Goal: Task Accomplishment & Management: Complete application form

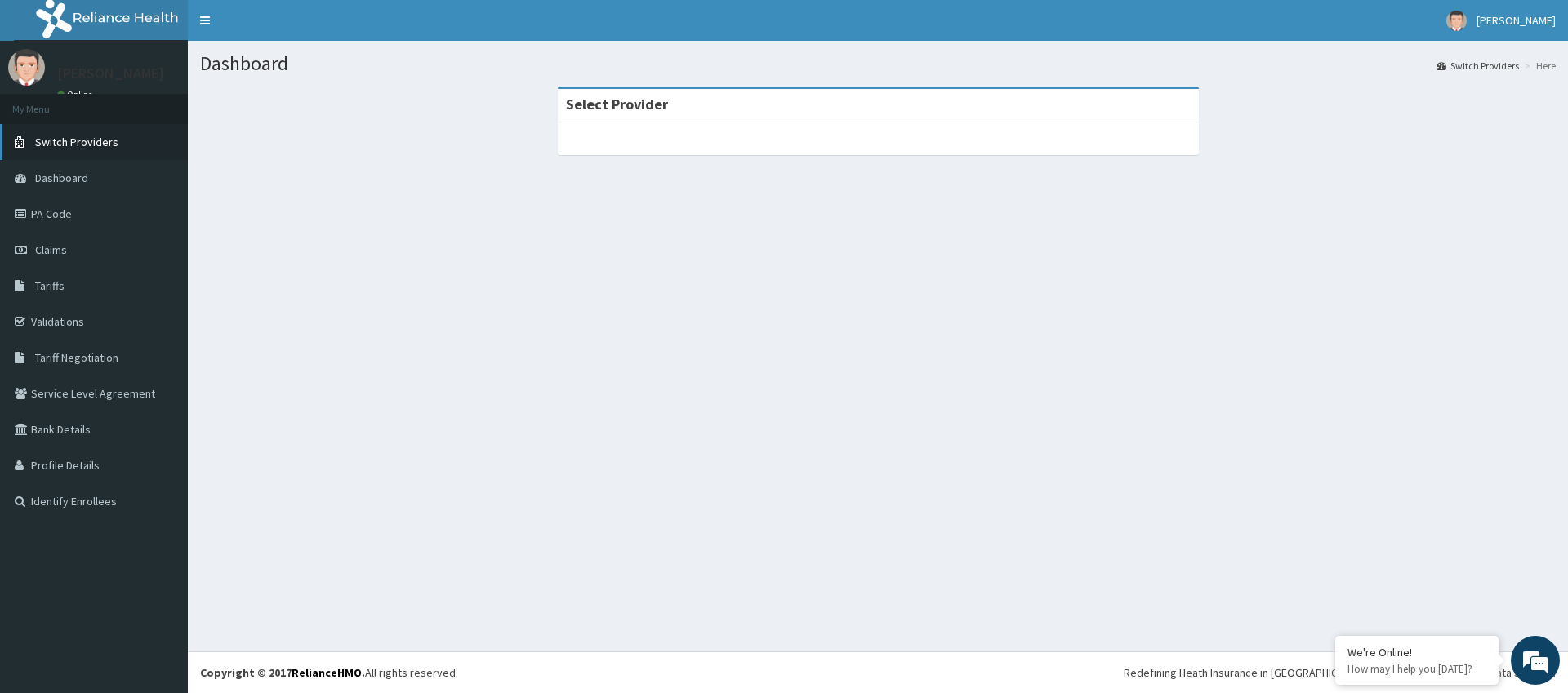
click at [104, 142] on span "Switch Providers" at bounding box center [77, 142] width 83 height 15
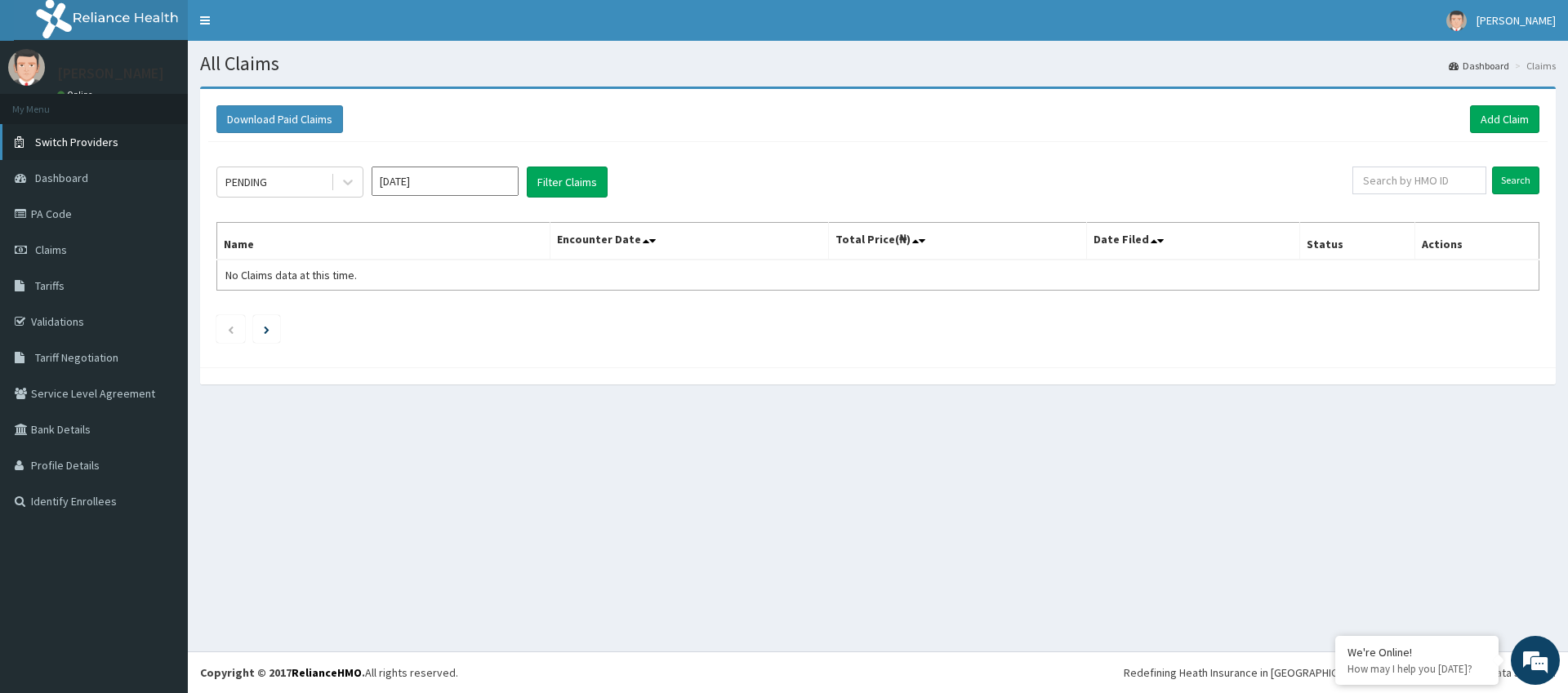
click at [105, 148] on span "Switch Providers" at bounding box center [77, 142] width 83 height 15
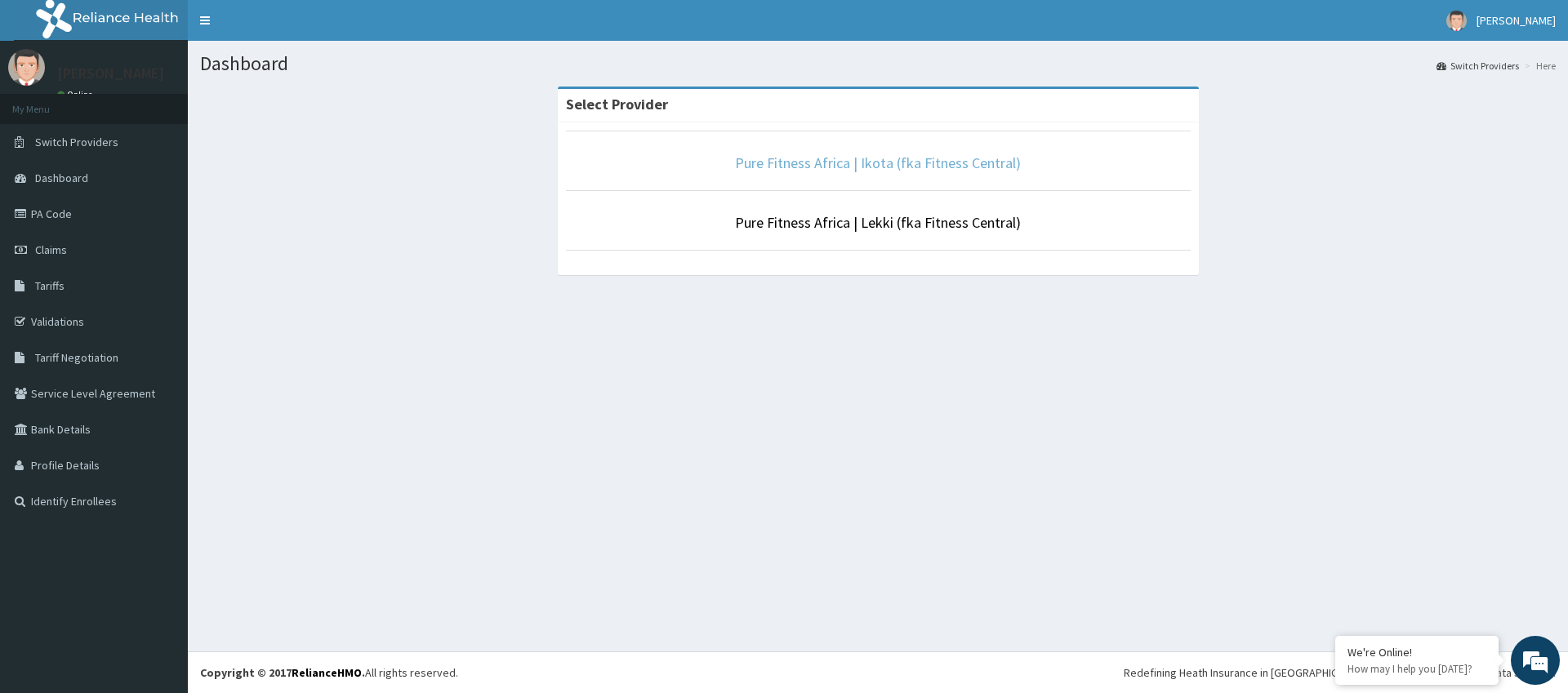
click at [898, 164] on link "Pure Fitness Africa | Ikota (fka Fitness Central)" at bounding box center [877, 163] width 286 height 19
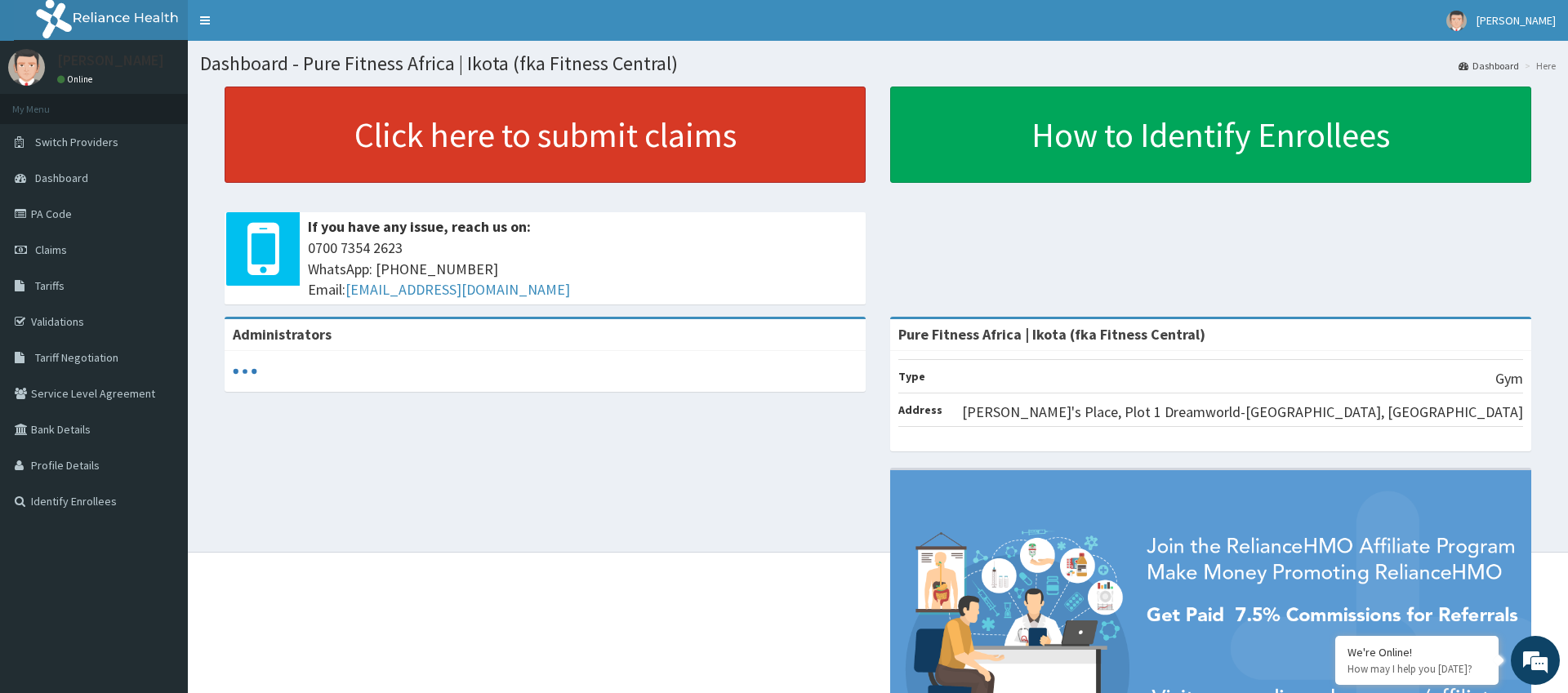
click at [651, 144] on link "Click here to submit claims" at bounding box center [544, 135] width 641 height 97
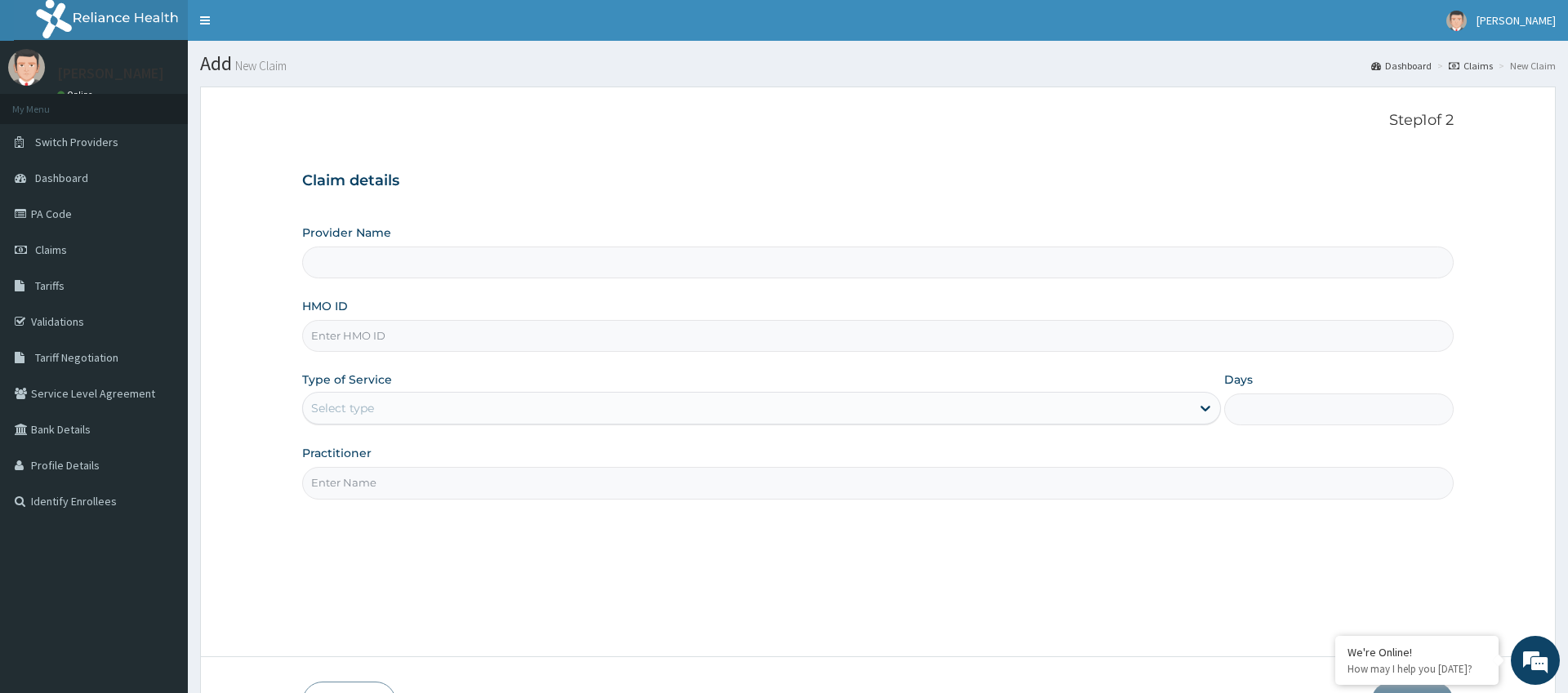
click at [318, 337] on input "HMO ID" at bounding box center [877, 335] width 1151 height 32
type input "BEY"
type input "Pure Fitness Africa | Ikota (fka Fitness Central)"
type input "1"
click at [369, 335] on input "BEY/10004/A" at bounding box center [877, 335] width 1151 height 32
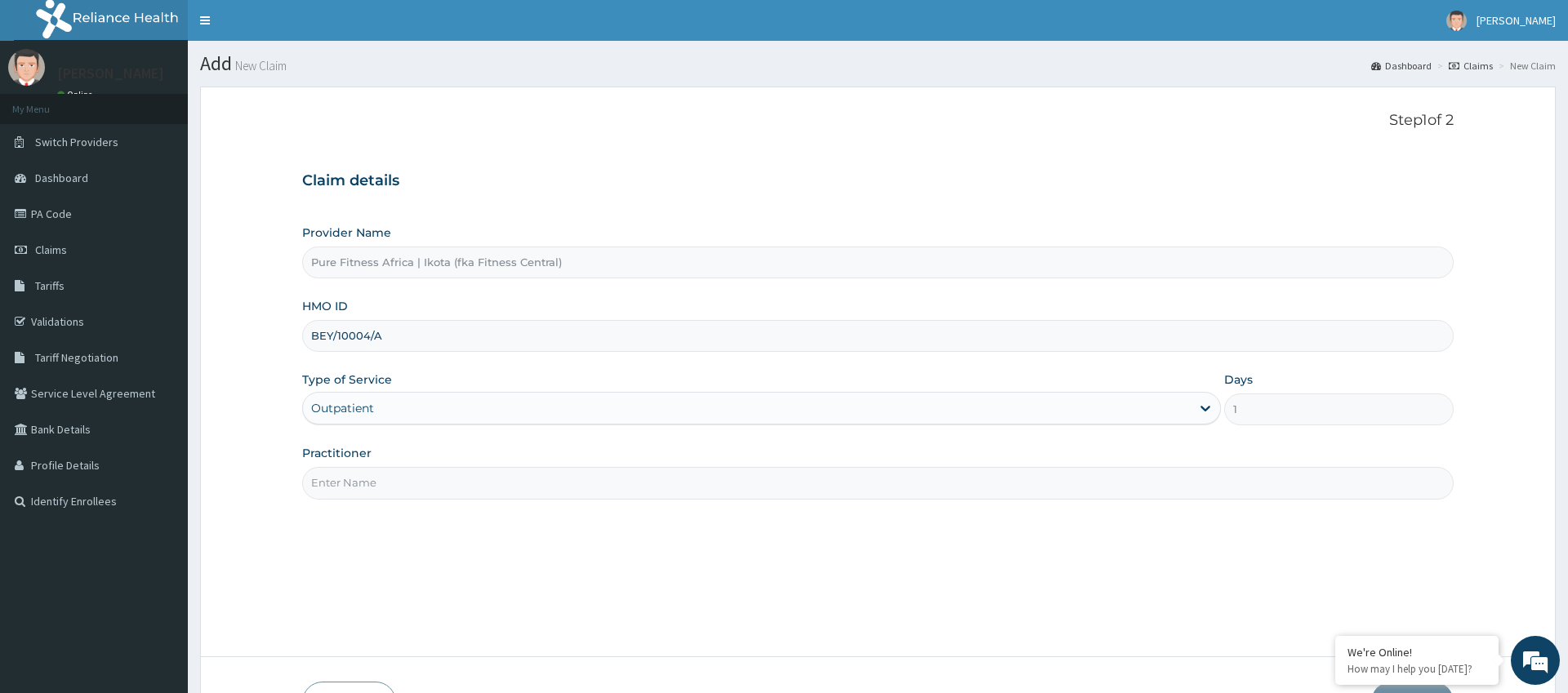
click at [370, 336] on input "BEY/10004/A" at bounding box center [877, 335] width 1151 height 32
type input "BEY/10015/A"
click at [354, 495] on input "Practitioner" at bounding box center [877, 483] width 1151 height 32
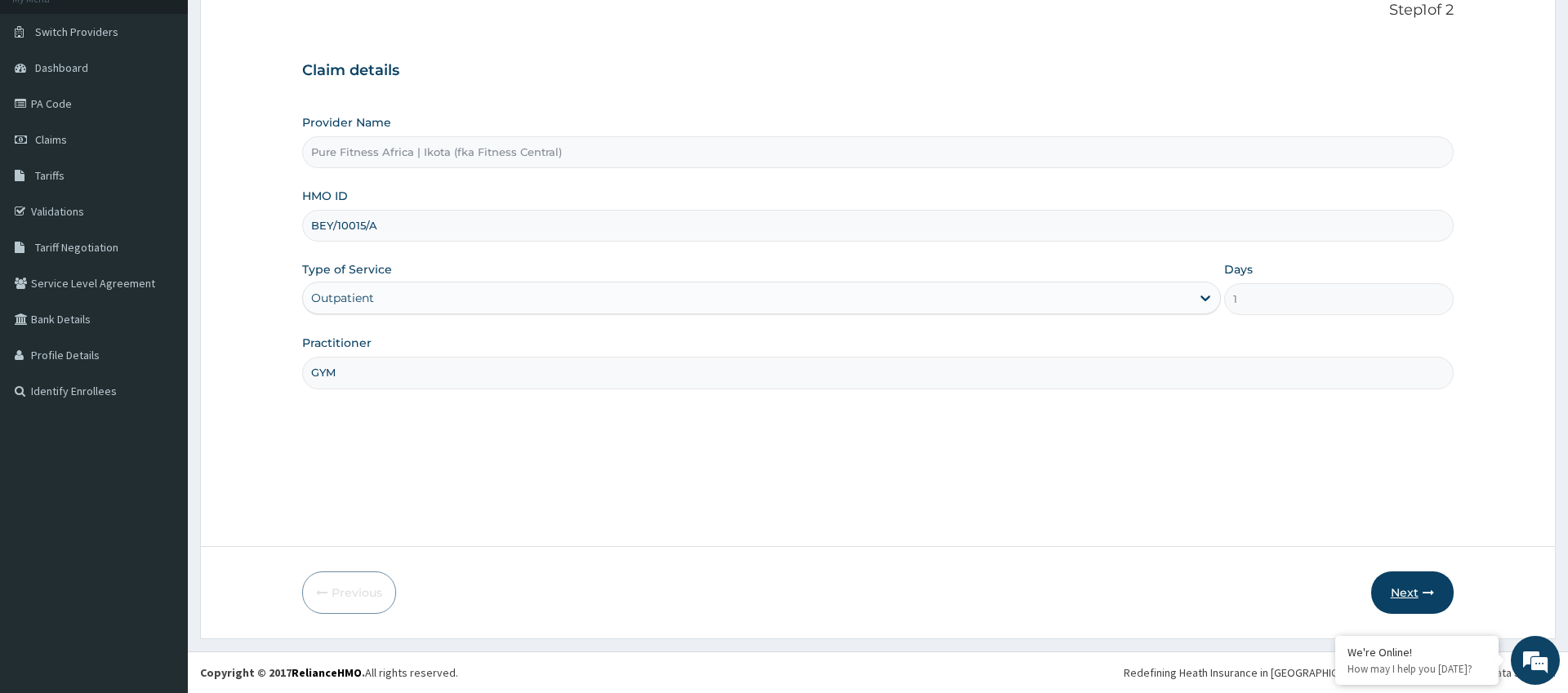
type input "GYM"
click at [1428, 578] on button "Next" at bounding box center [1412, 592] width 83 height 43
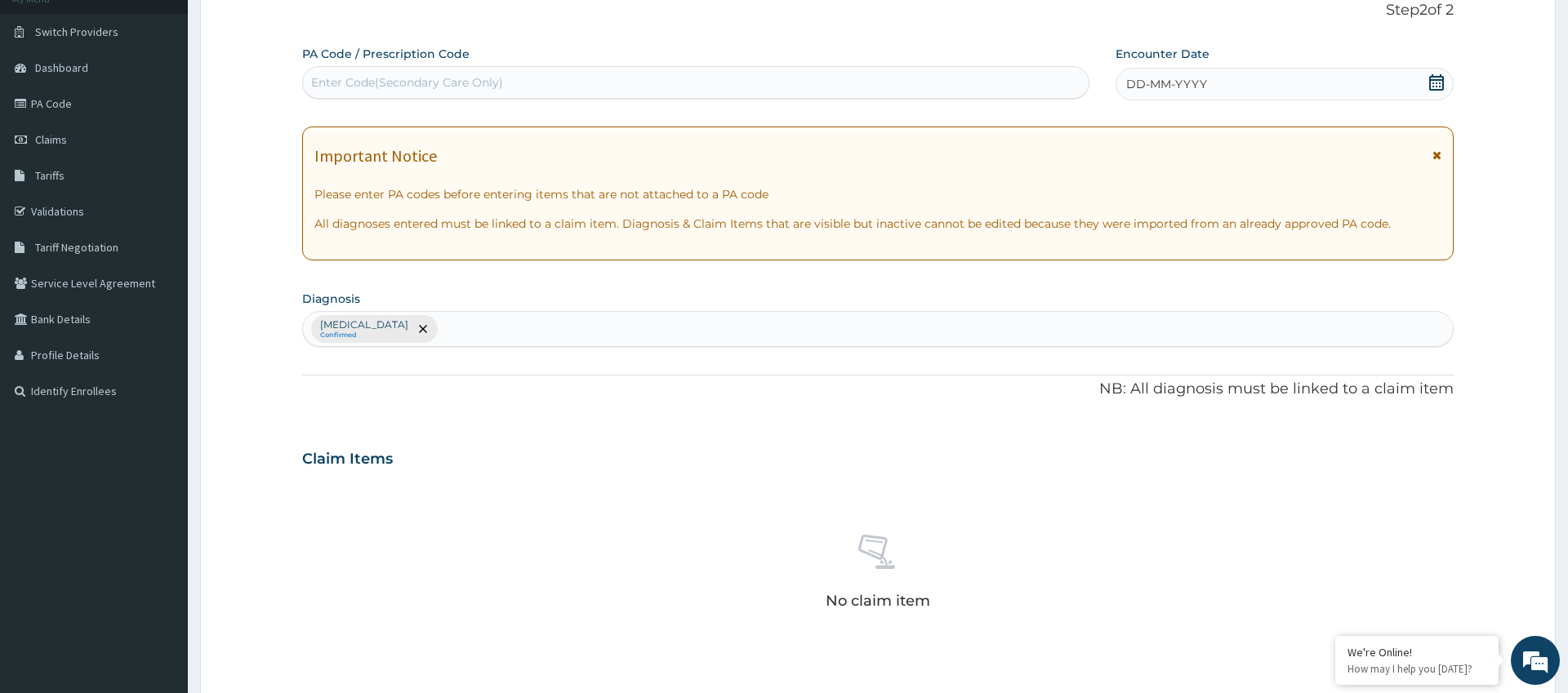
click at [335, 79] on div "Enter Code(Secondary Care Only)" at bounding box center [407, 83] width 191 height 16
type input "PA/83A78F"
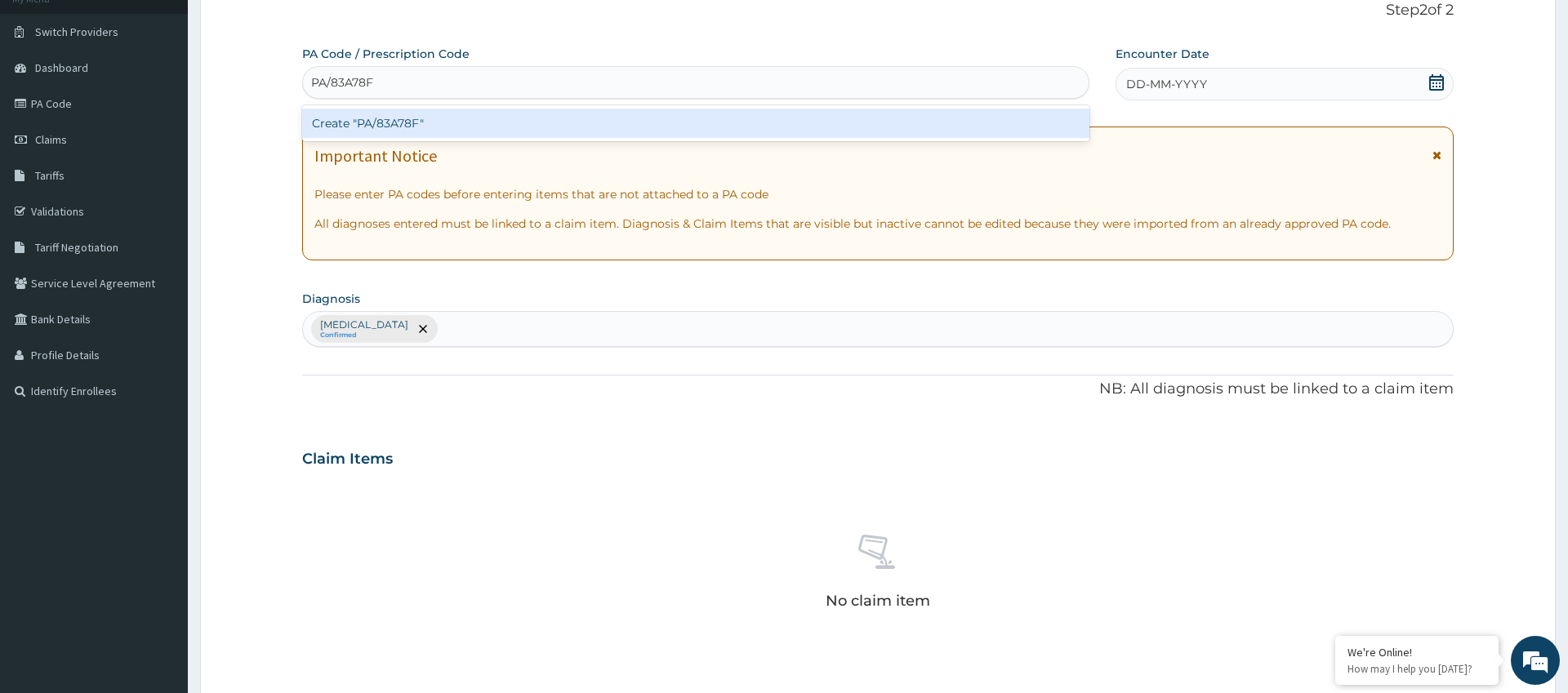
click at [476, 123] on div "Create "PA/83A78F"" at bounding box center [696, 124] width 787 height 29
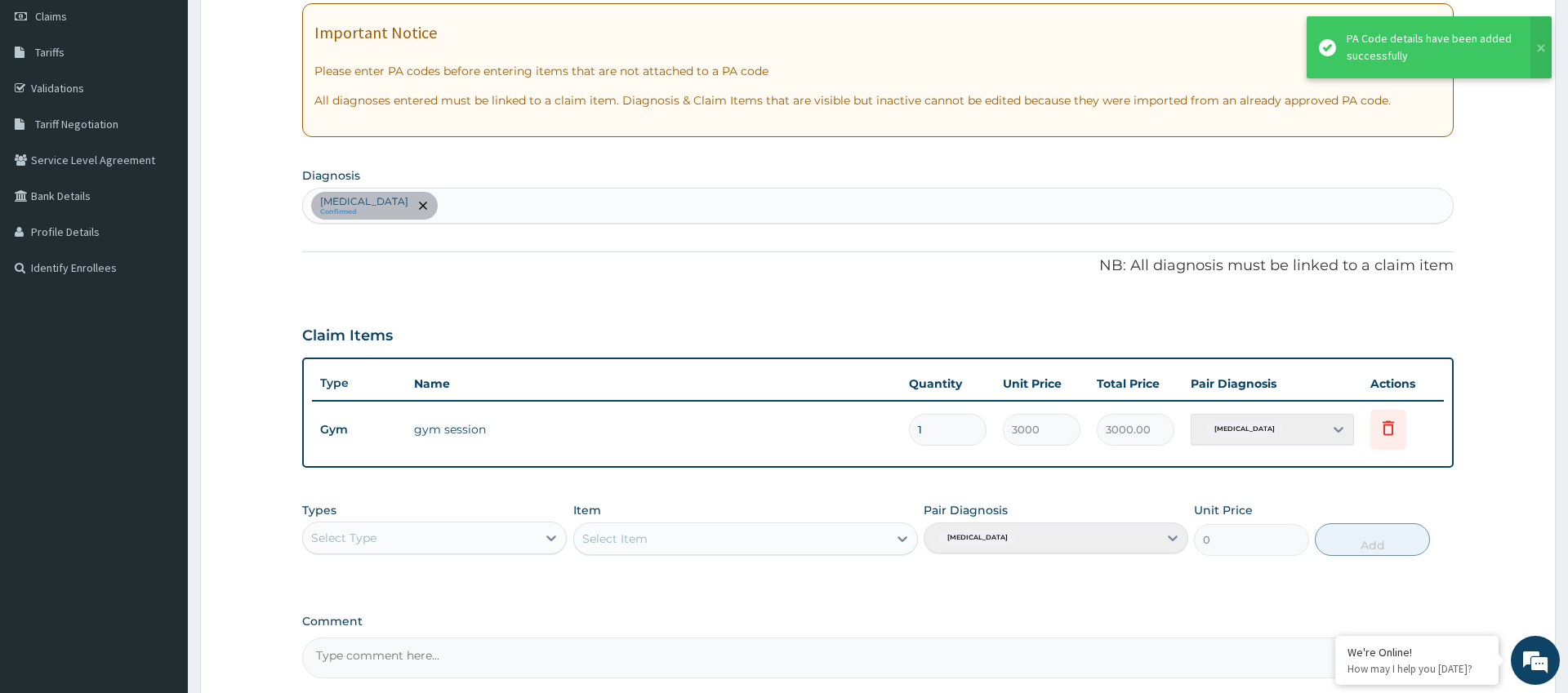
scroll to position [390, 0]
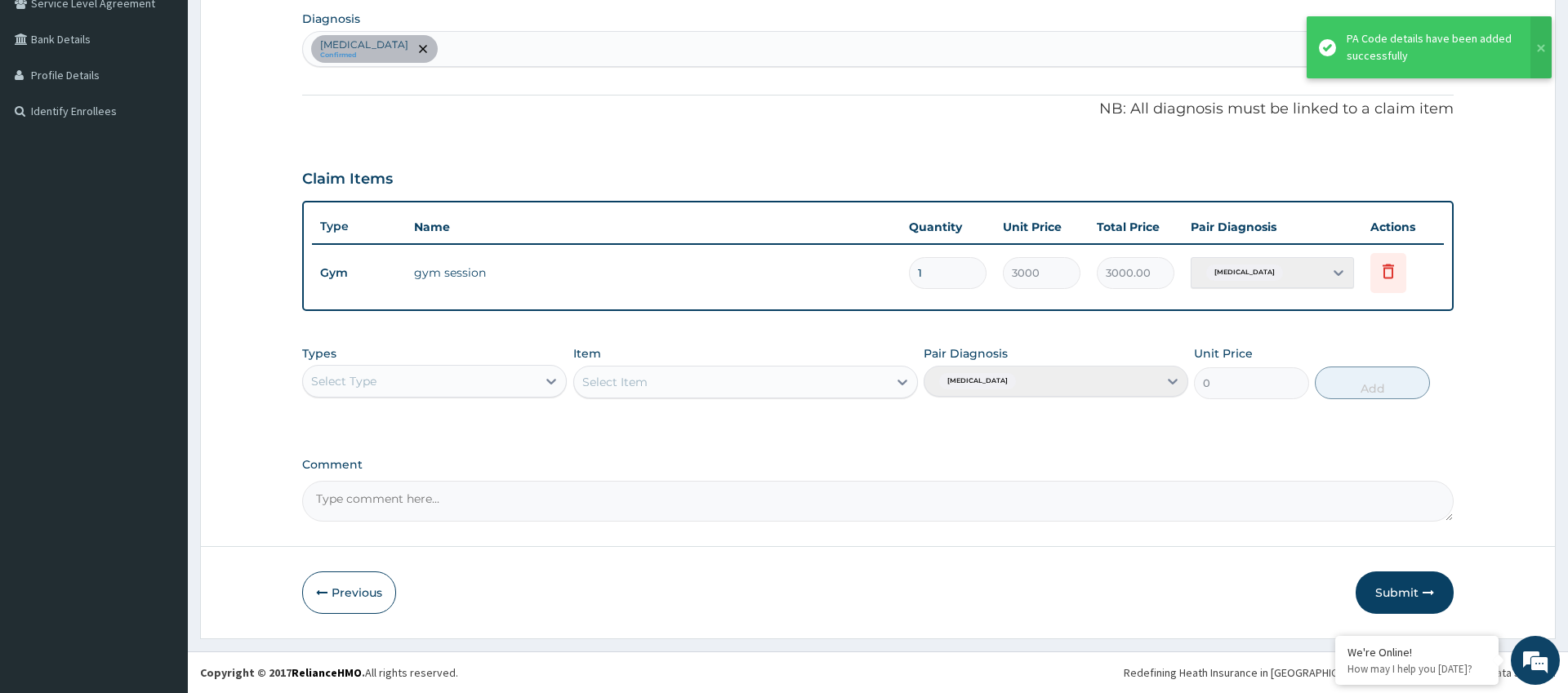
click at [1386, 601] on button "Submit" at bounding box center [1404, 592] width 98 height 43
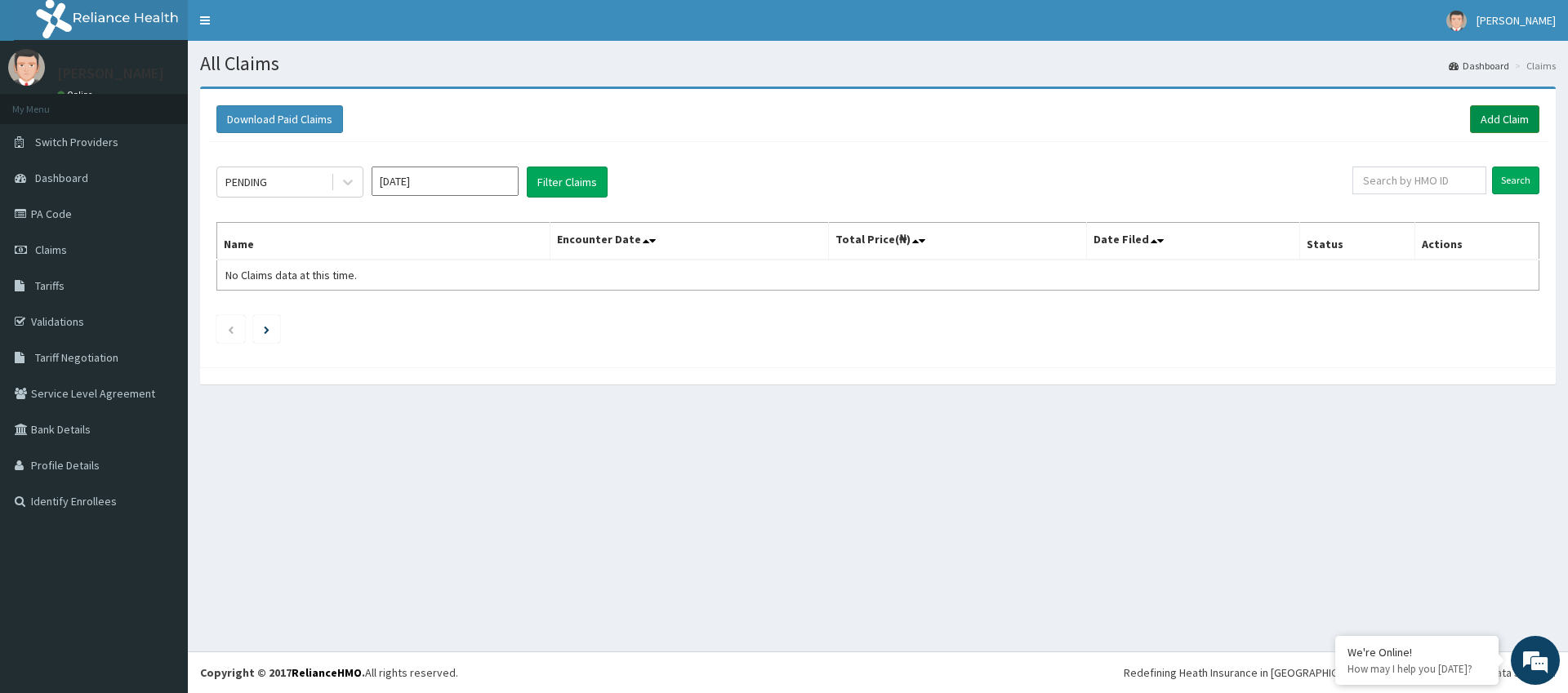
click at [1487, 123] on link "Add Claim" at bounding box center [1504, 119] width 70 height 28
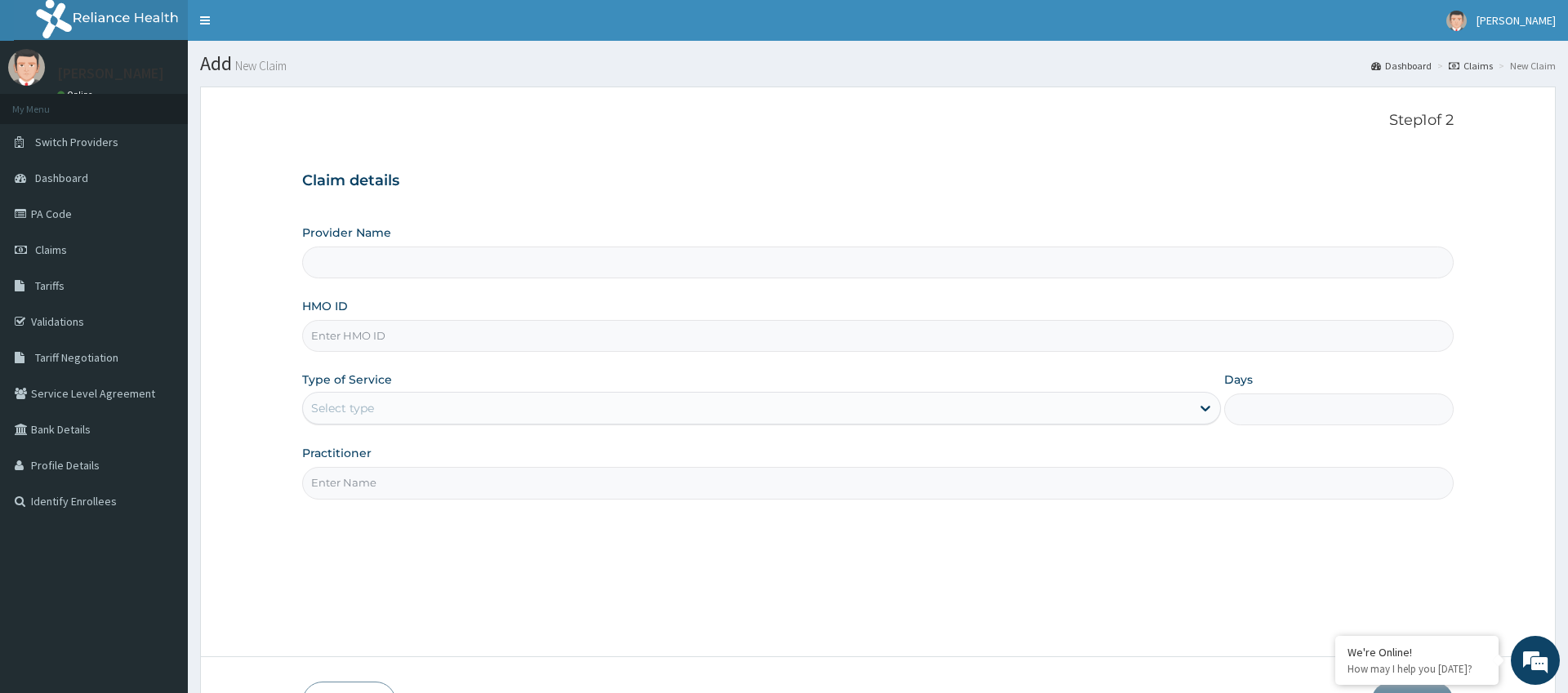
click at [327, 338] on input "HMO ID" at bounding box center [877, 335] width 1151 height 32
type input "BEY"
type input "Pure Fitness Africa | Ikota (fka Fitness Central)"
type input "1"
click at [368, 343] on input "BEY" at bounding box center [877, 335] width 1151 height 32
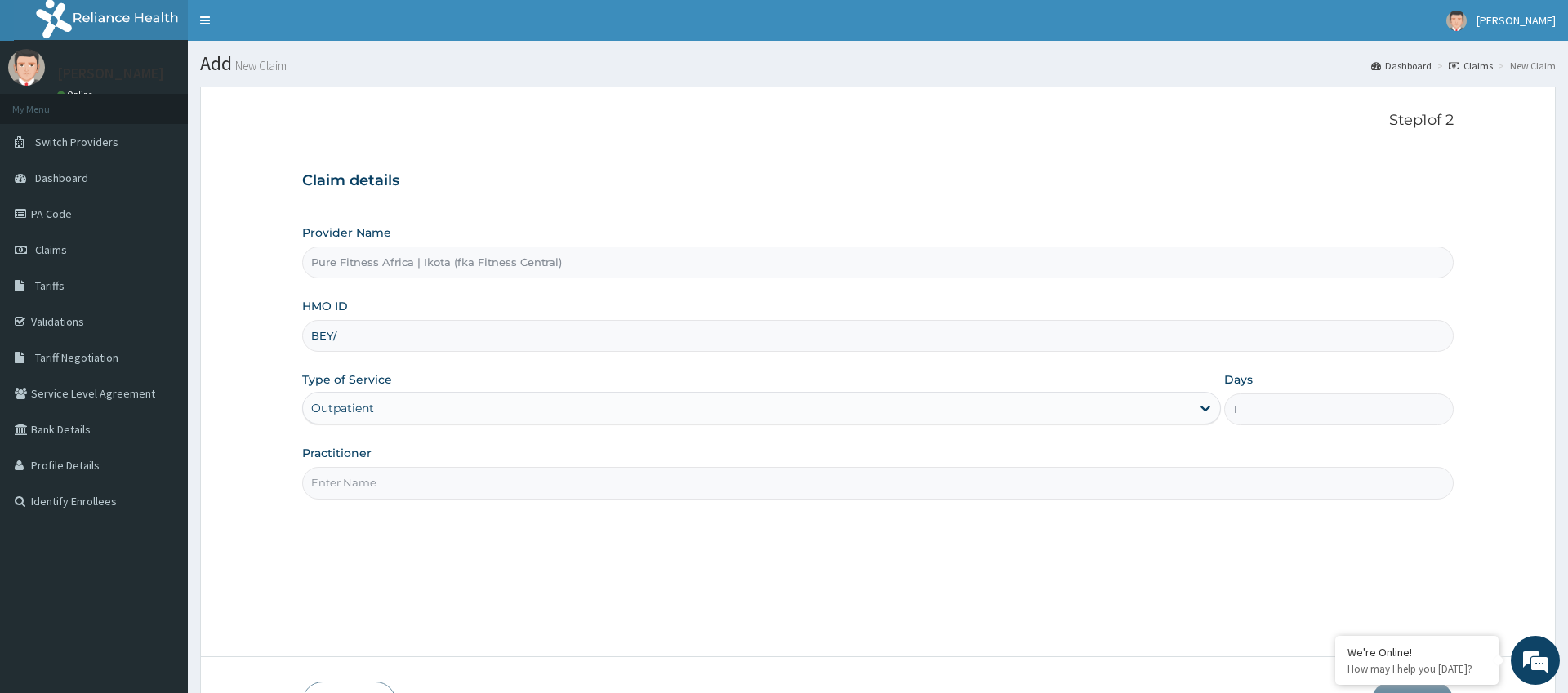
type input "BEY/10004/A"
click at [322, 483] on input "Practitioner" at bounding box center [877, 483] width 1151 height 32
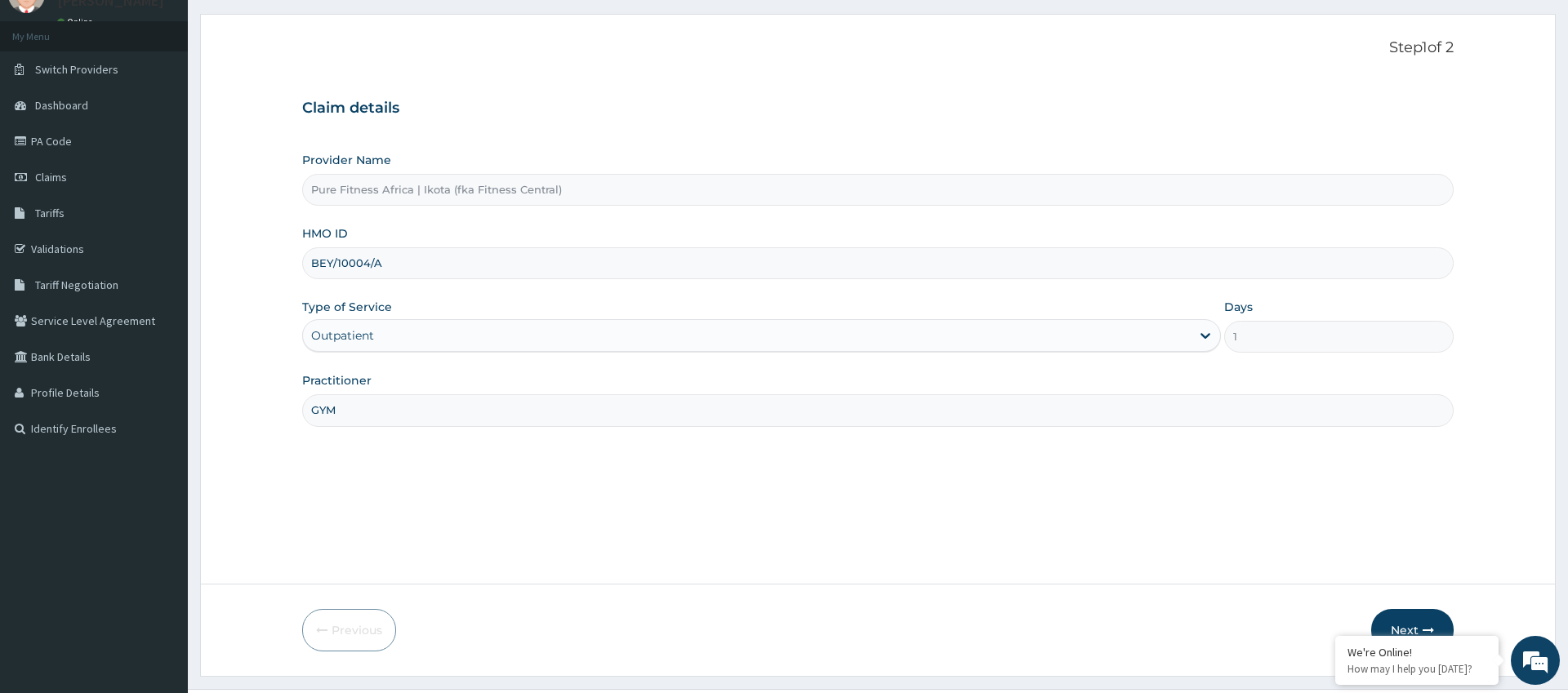
scroll to position [110, 0]
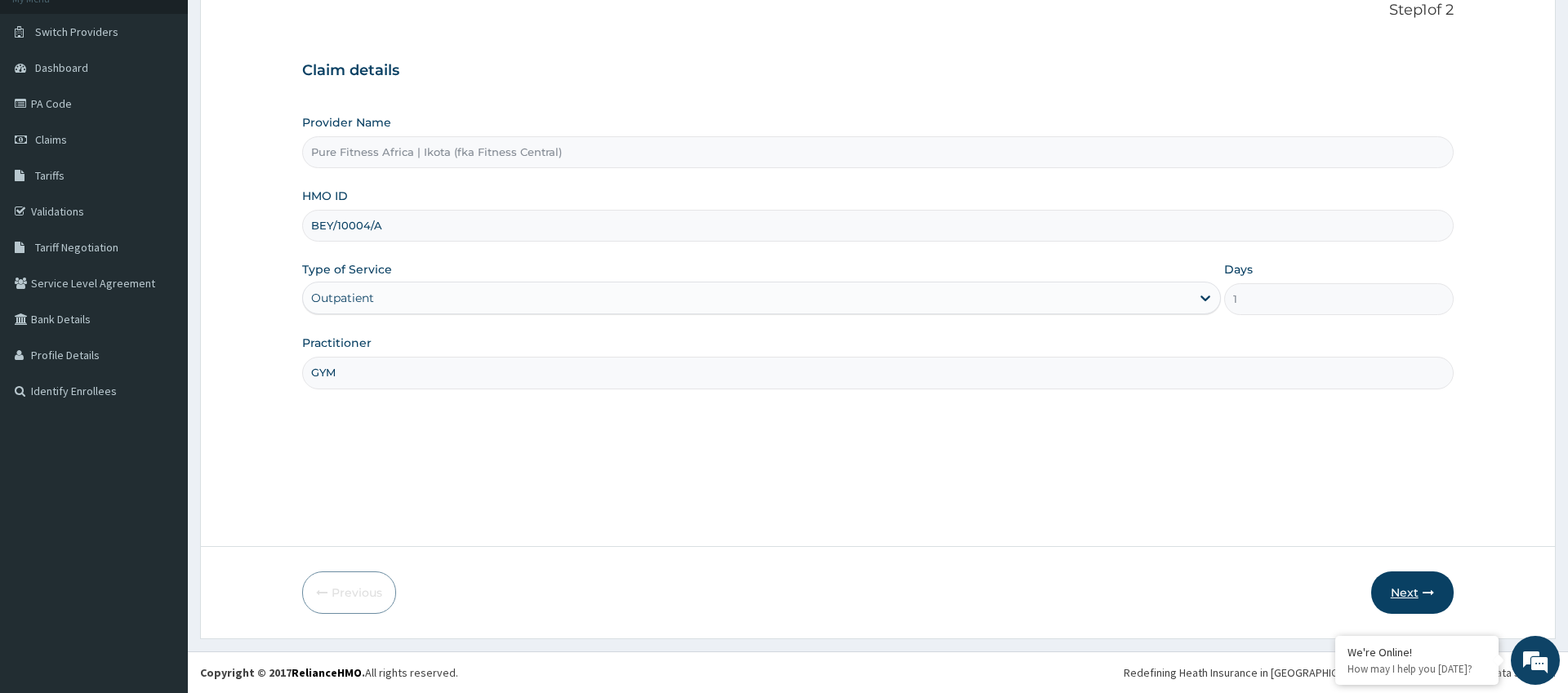
type input "GYM"
click at [1425, 582] on button "Next" at bounding box center [1412, 592] width 83 height 43
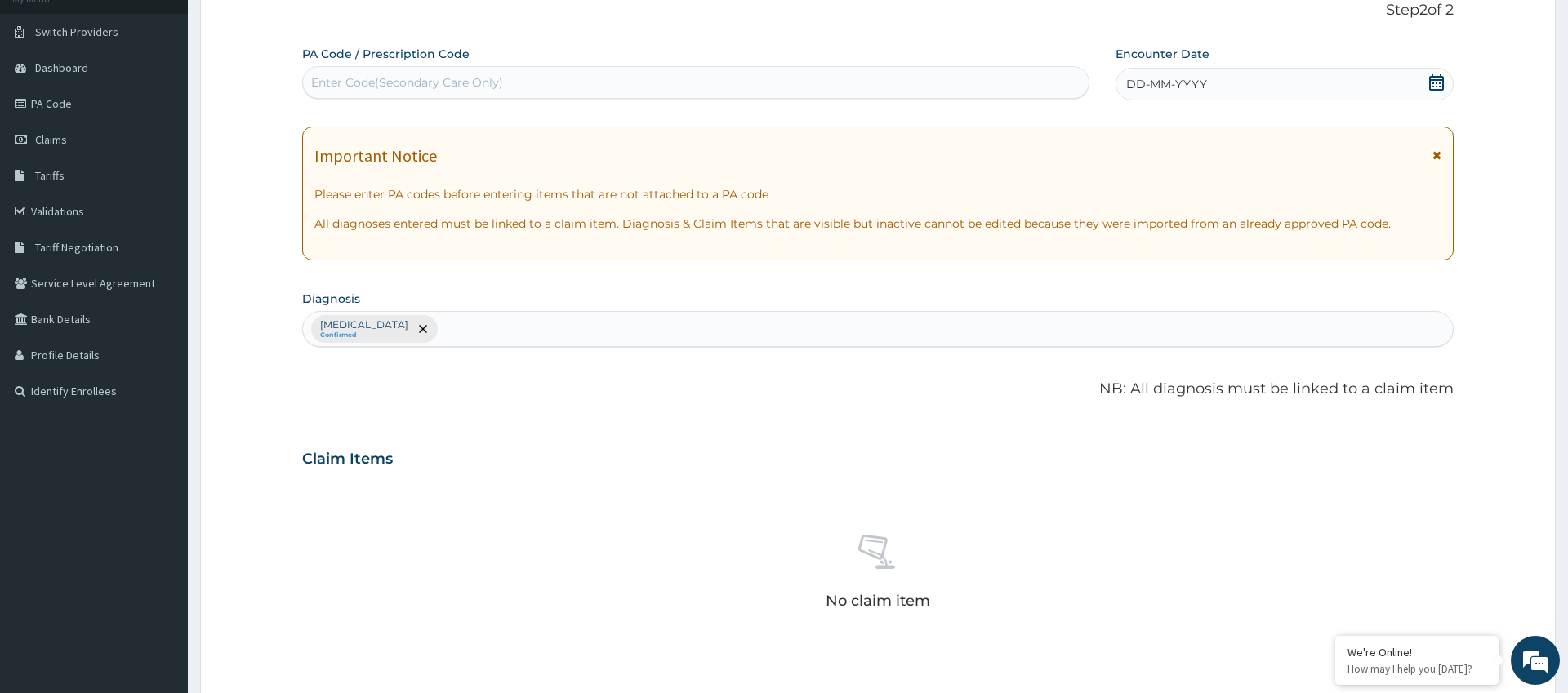
click at [337, 85] on div "Enter Code(Secondary Care Only)" at bounding box center [407, 83] width 191 height 16
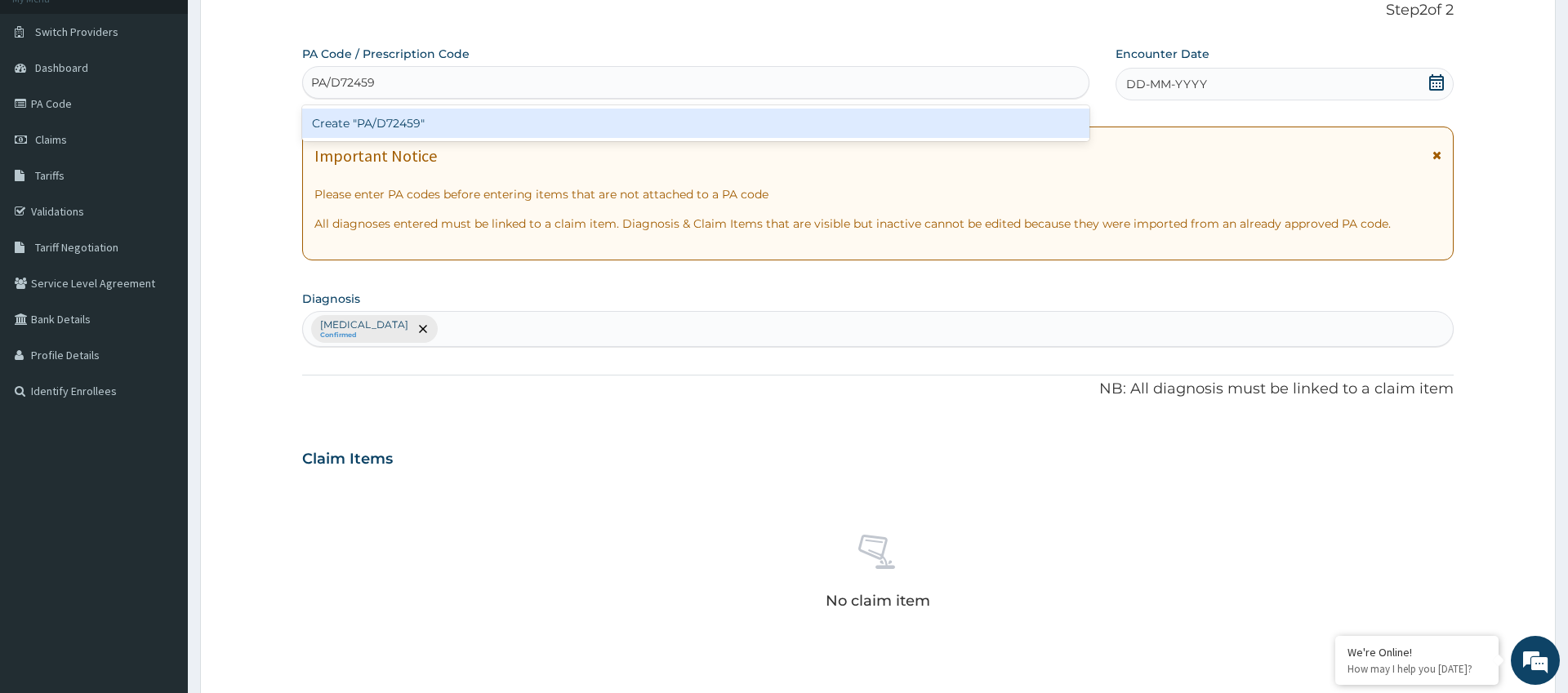
type input "PA/D72459"
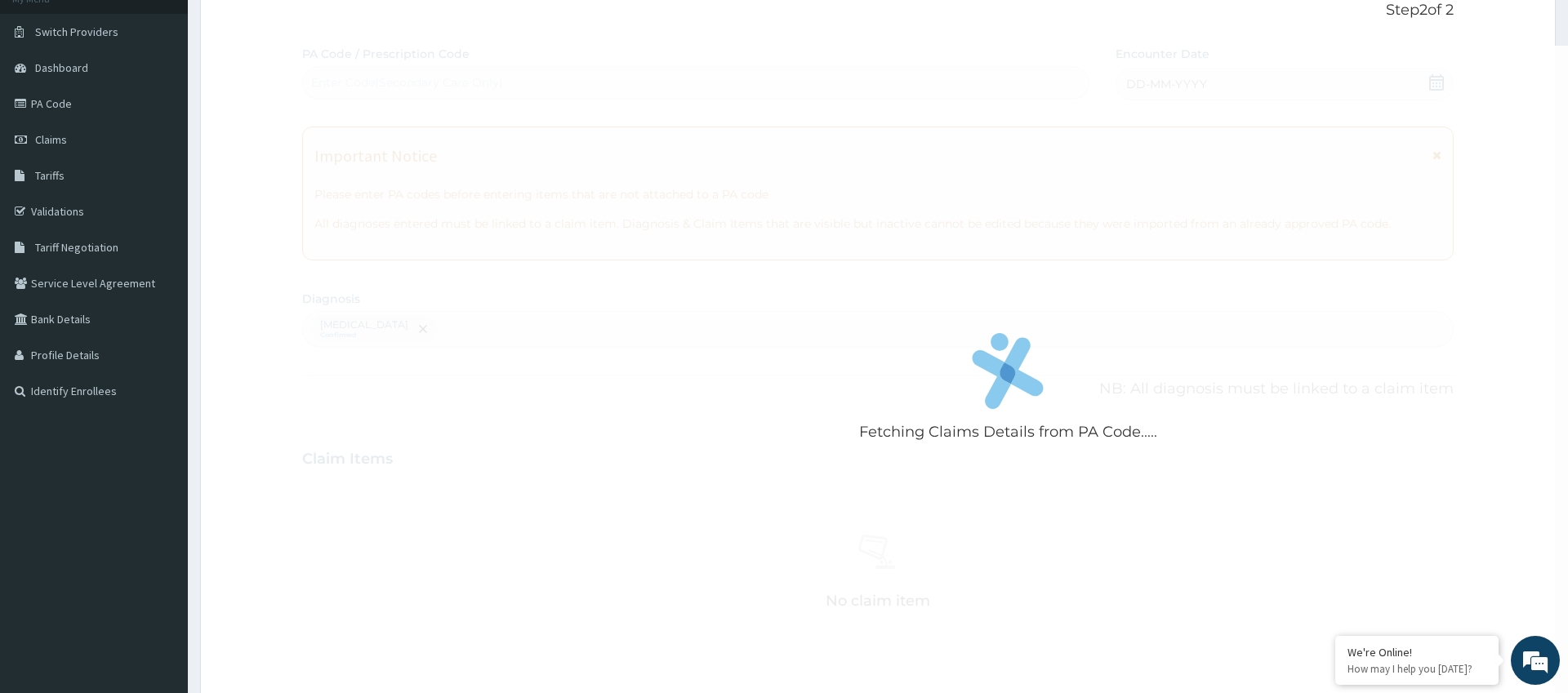
click at [776, 155] on div "Fetching Claims Details from PA Code..... PA Code / Prescription Code Enter Cod…" at bounding box center [877, 462] width 1151 height 834
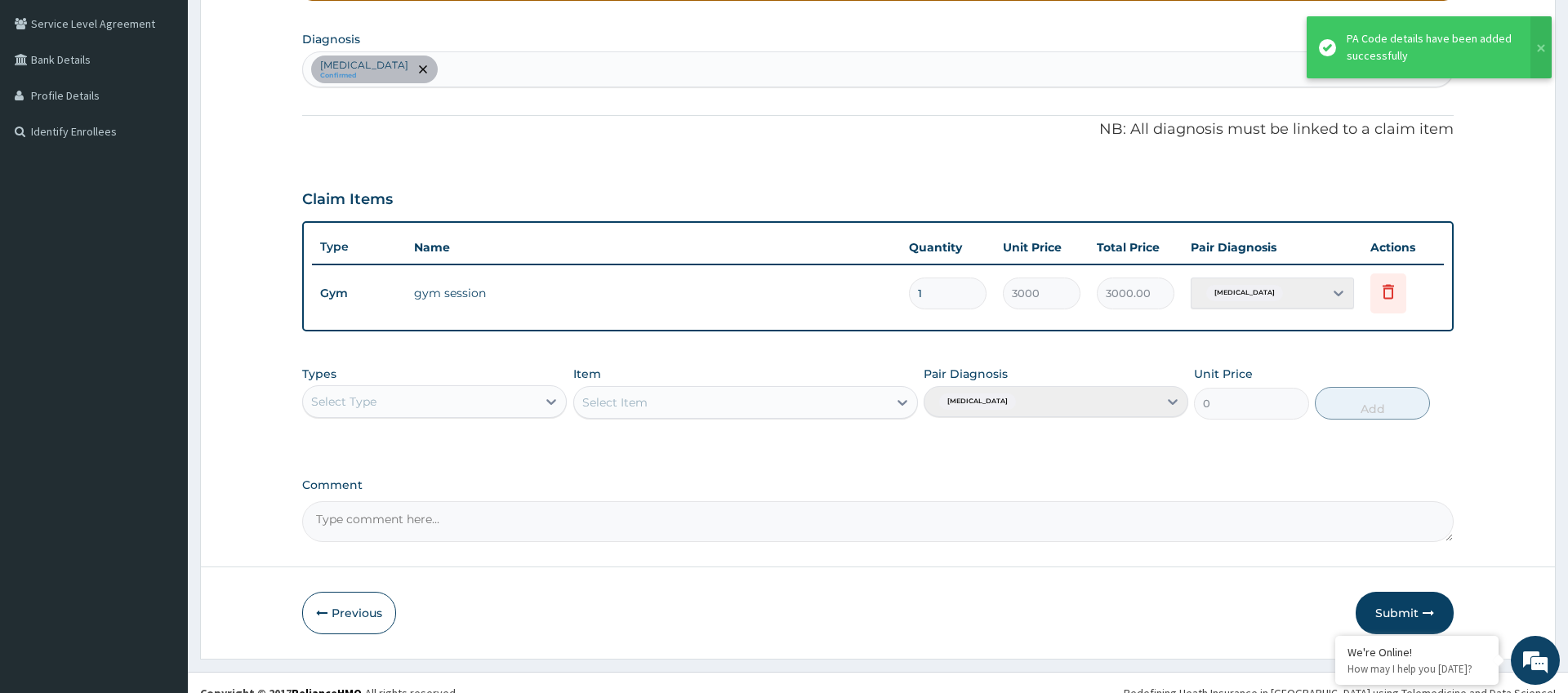
scroll to position [390, 0]
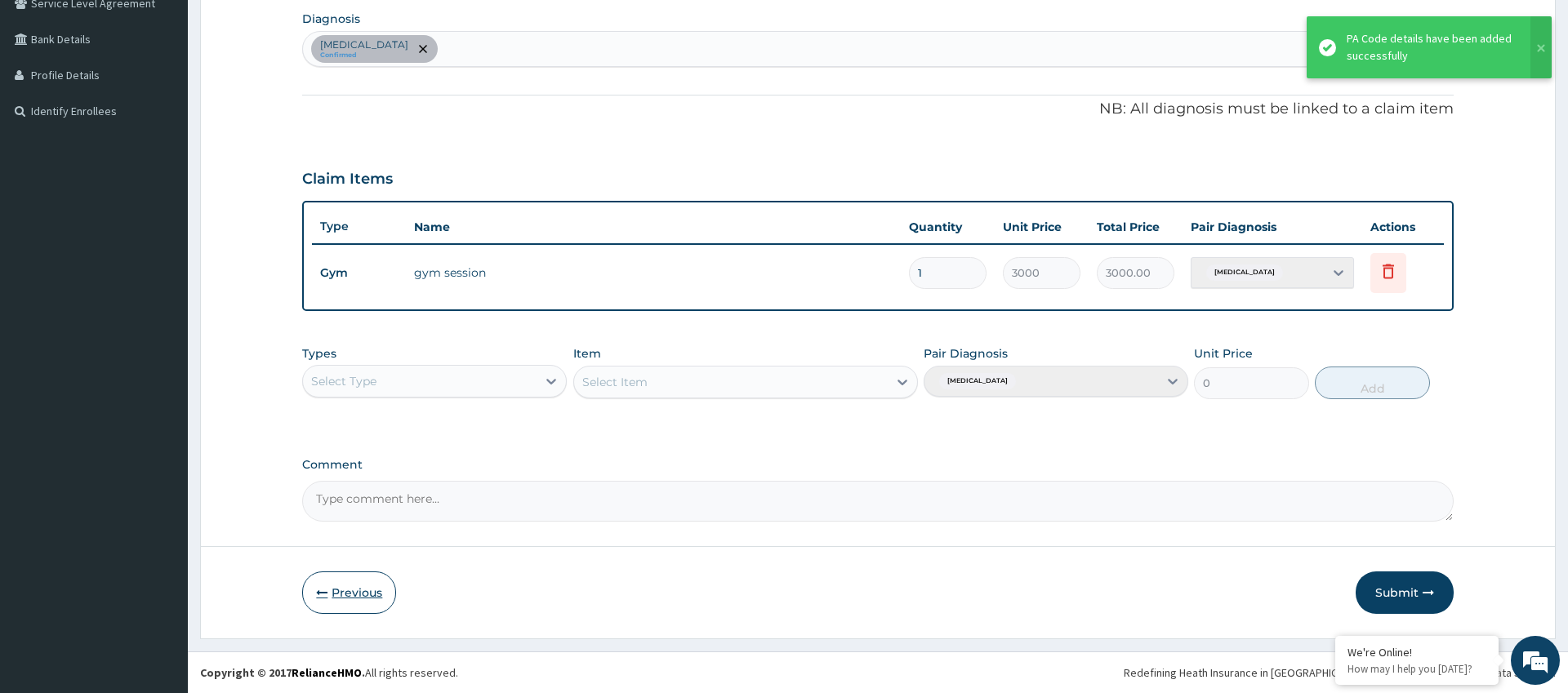
click at [313, 592] on button "Previous" at bounding box center [349, 592] width 94 height 43
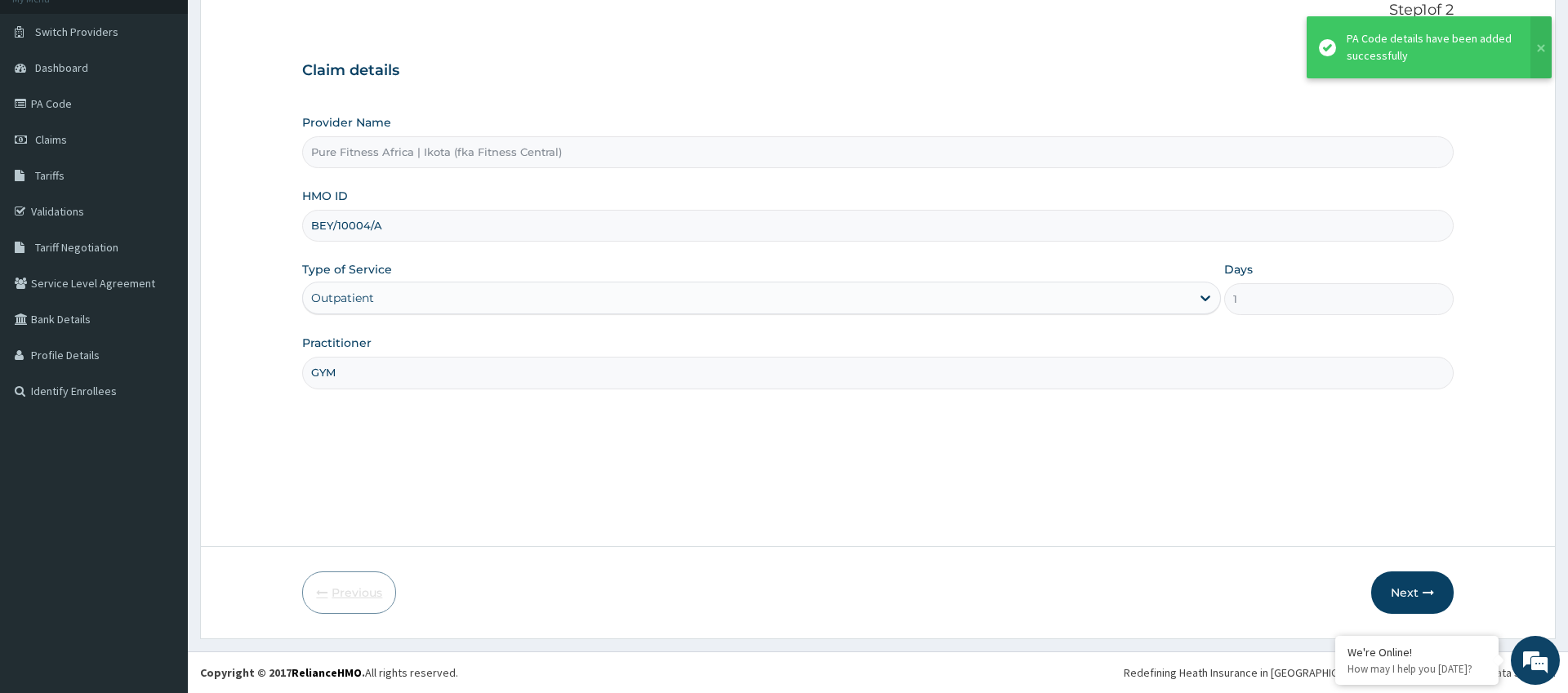
scroll to position [110, 0]
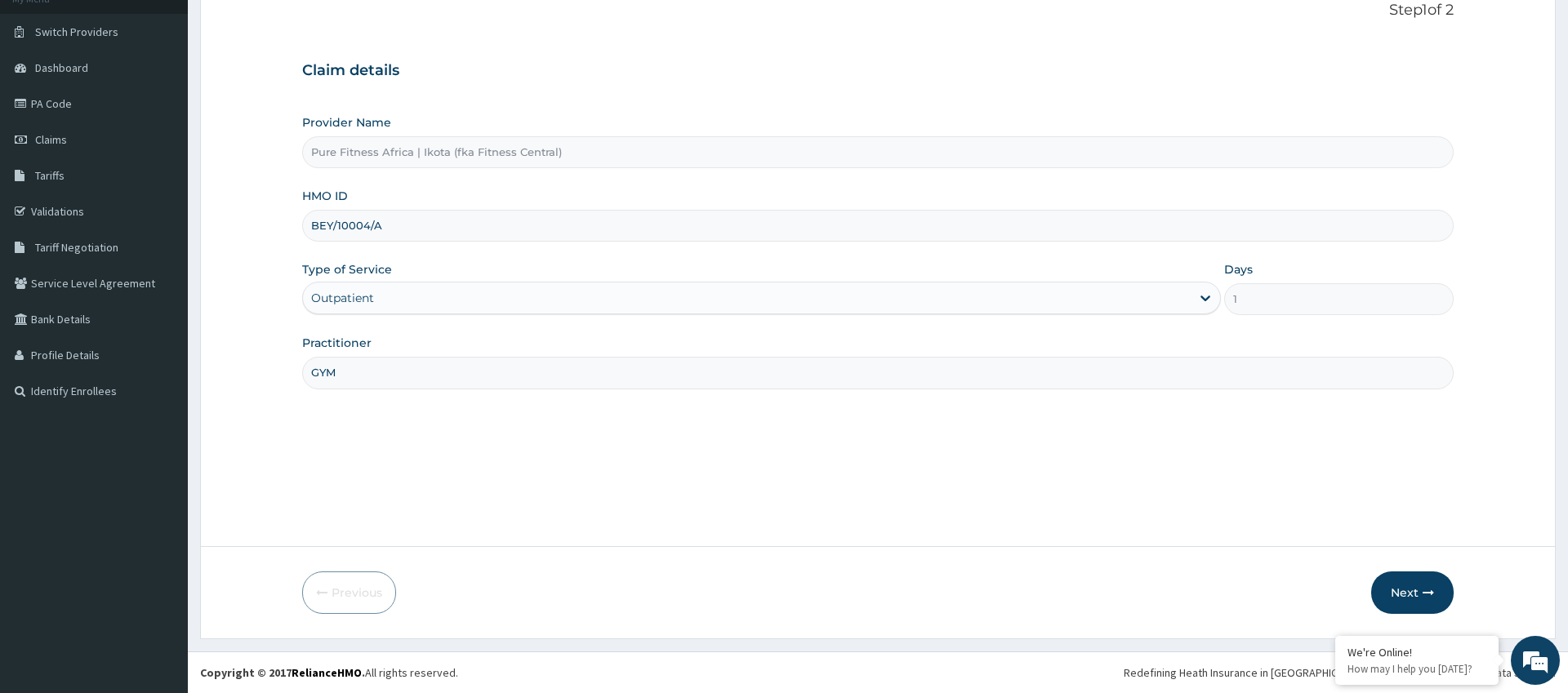
click at [369, 223] on input "BEY/10004/A" at bounding box center [877, 225] width 1151 height 32
type input "BEY/10008/A"
click at [1413, 588] on button "Next" at bounding box center [1412, 592] width 83 height 43
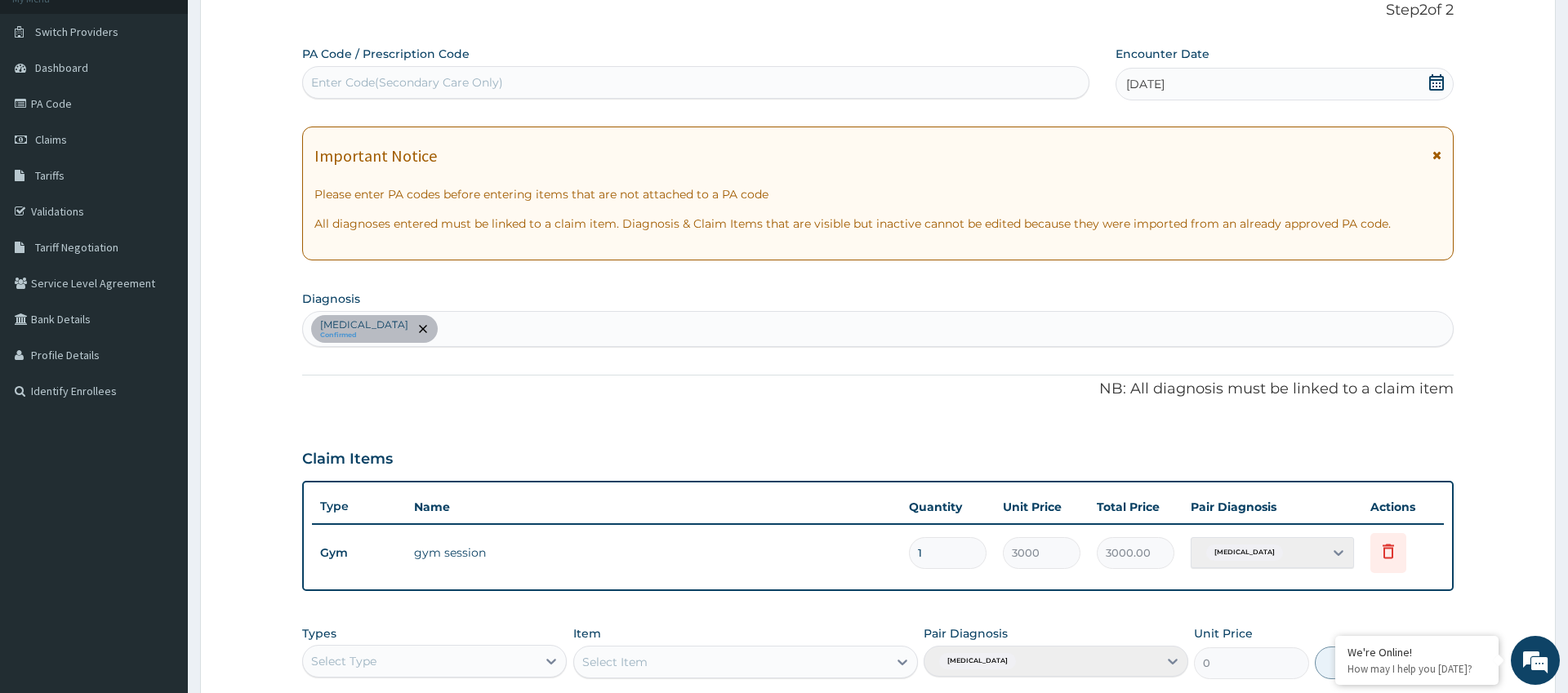
click at [356, 76] on div "Enter Code(Secondary Care Only)" at bounding box center [407, 83] width 191 height 16
type input "PA/D8AFB9"
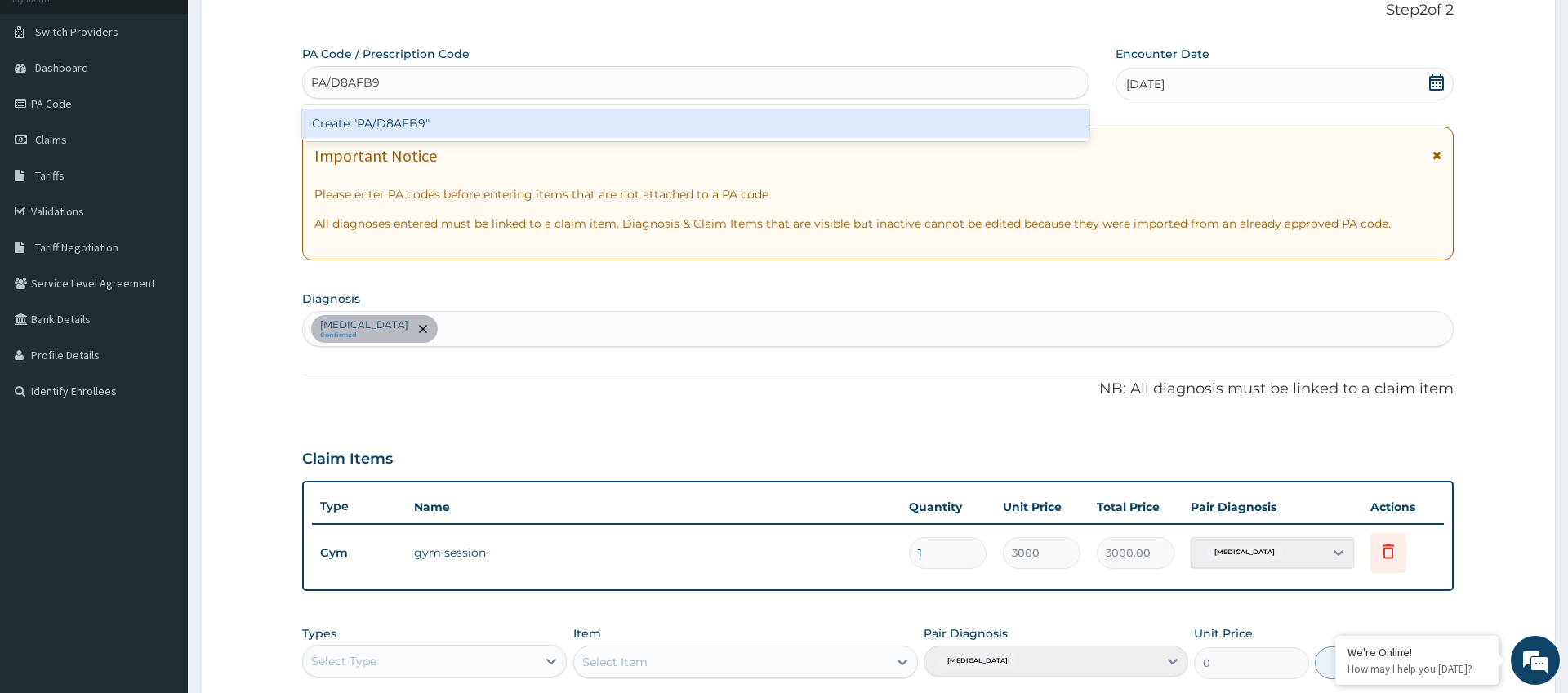
click at [515, 127] on div "Create "PA/D8AFB9"" at bounding box center [696, 124] width 787 height 29
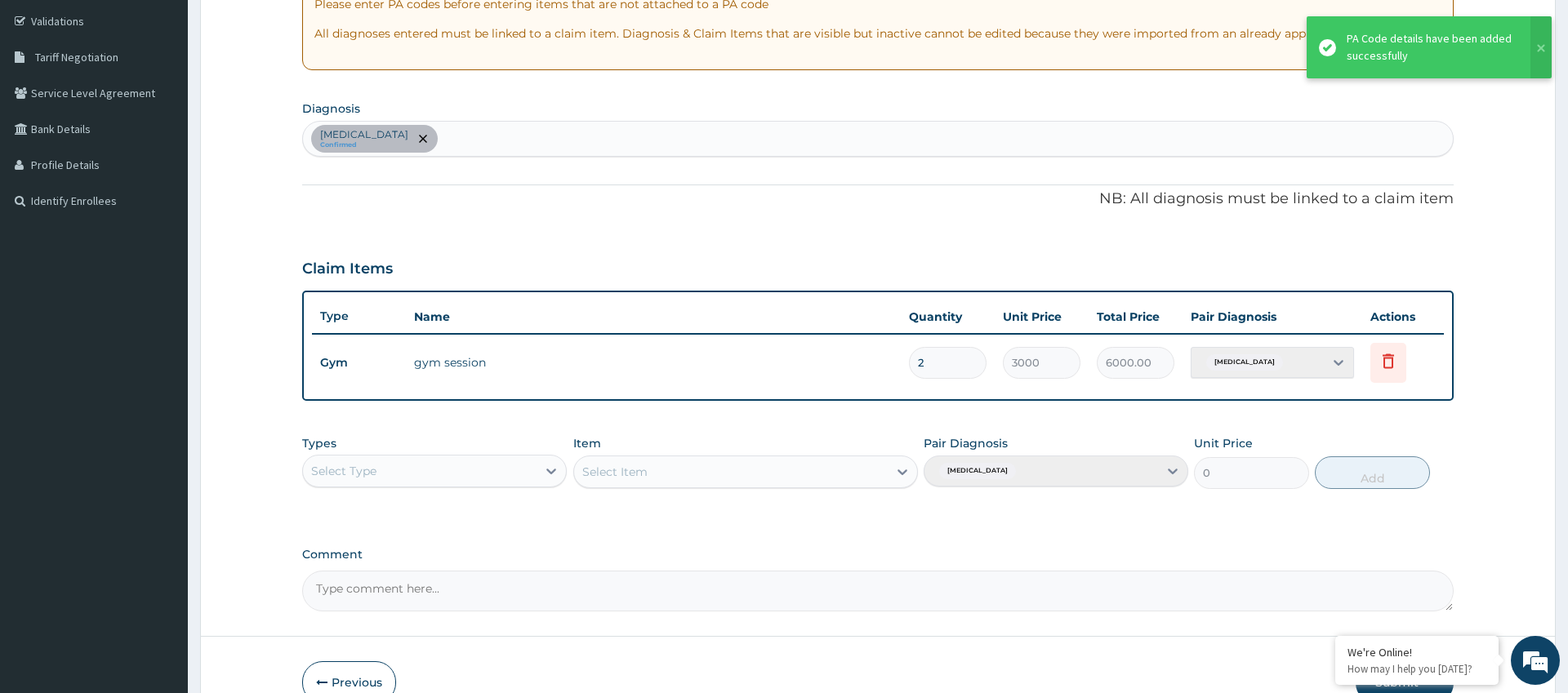
scroll to position [390, 0]
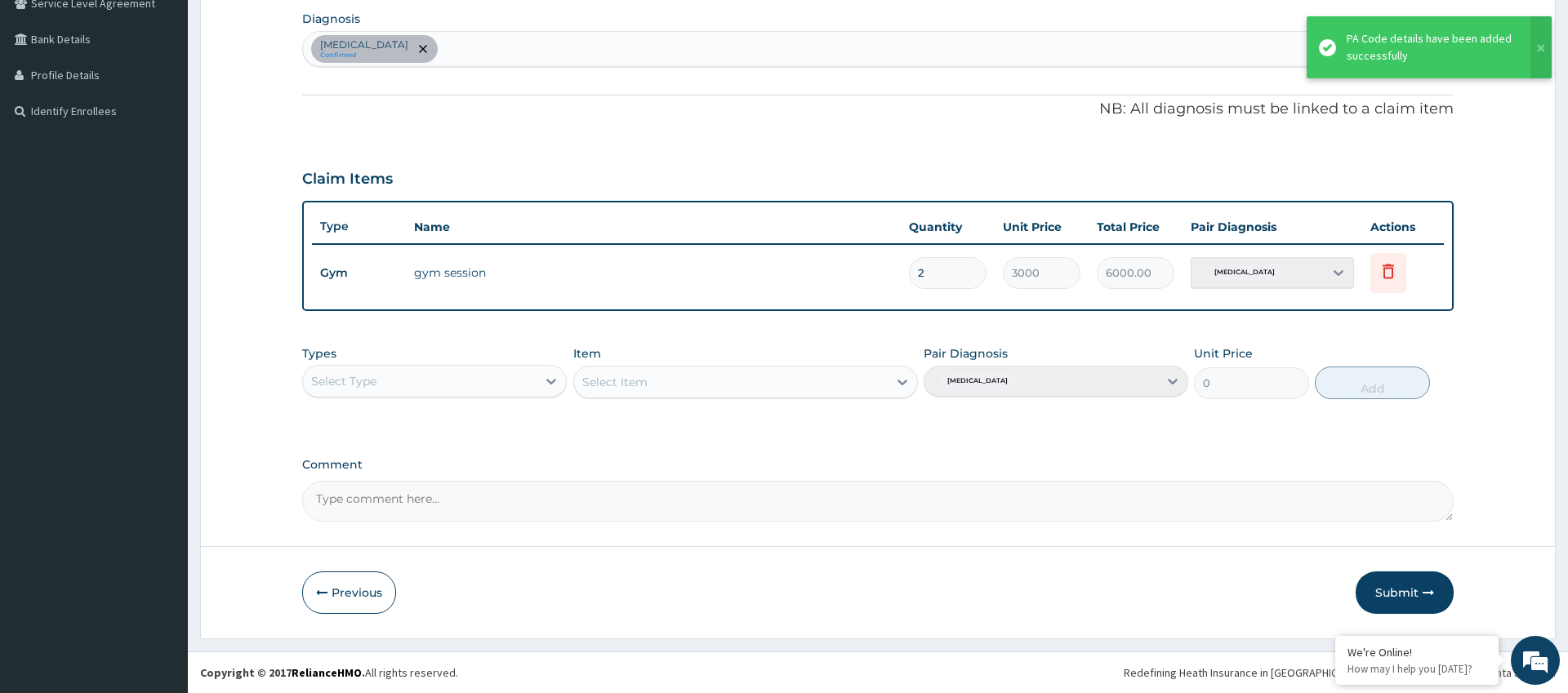
click at [1410, 596] on button "Submit" at bounding box center [1404, 592] width 98 height 43
